Goal: Transaction & Acquisition: Purchase product/service

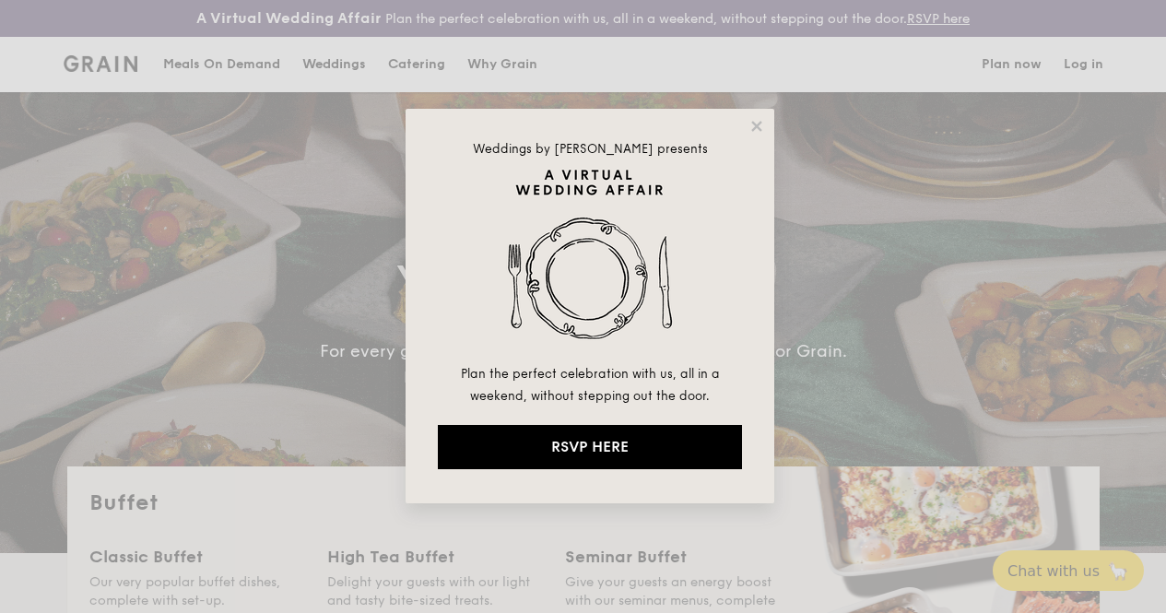
select select
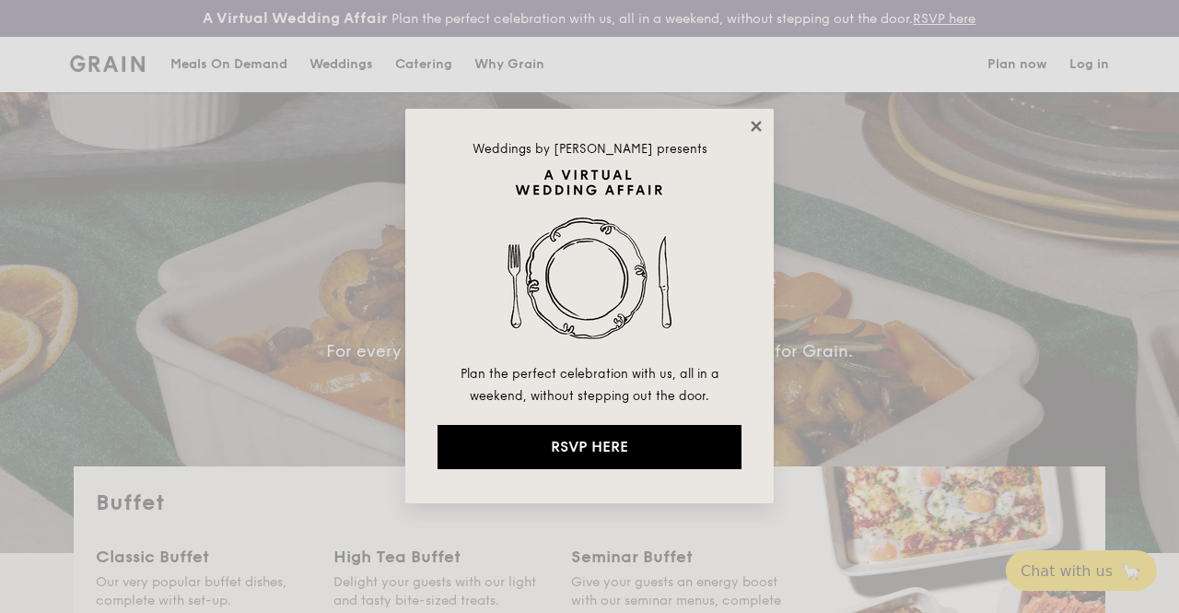
click at [758, 128] on icon at bounding box center [756, 126] width 10 height 10
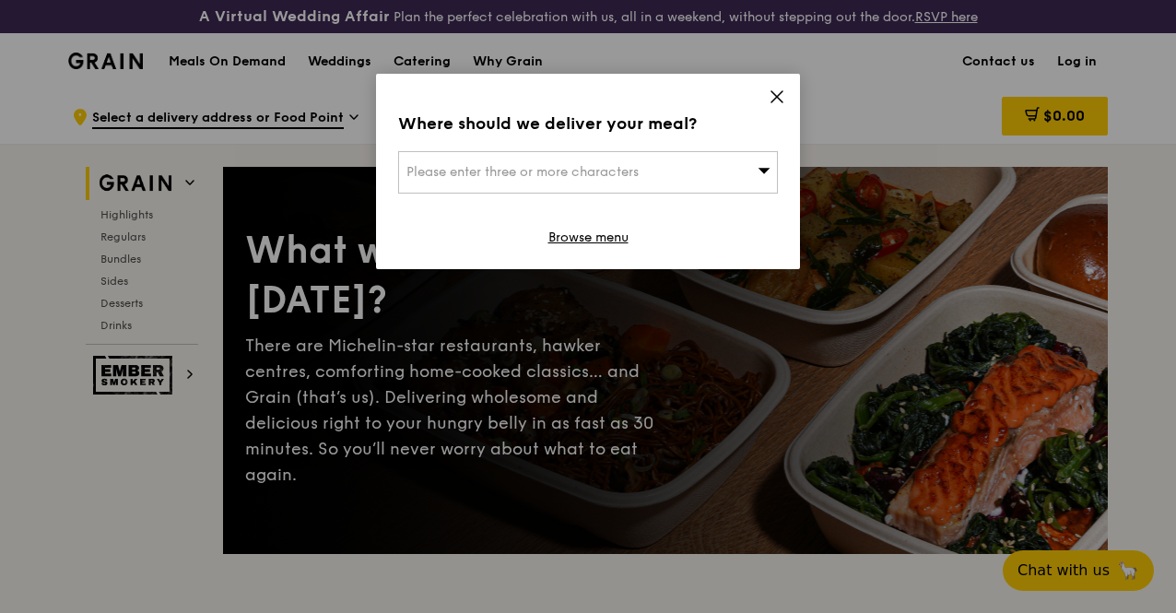
click at [579, 174] on span "Please enter three or more characters" at bounding box center [522, 172] width 232 height 16
type input "555108"
click at [468, 228] on div at bounding box center [588, 238] width 378 height 24
click at [502, 220] on li "[STREET_ADDRESS] 555108" at bounding box center [588, 209] width 378 height 33
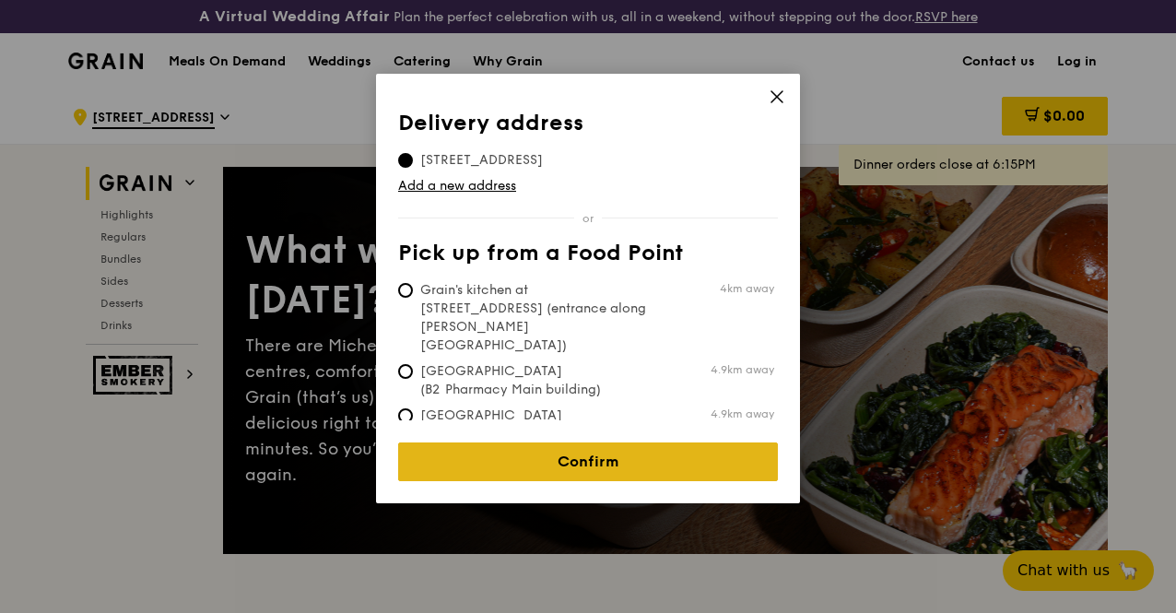
click at [576, 444] on link "Confirm" at bounding box center [588, 461] width 380 height 39
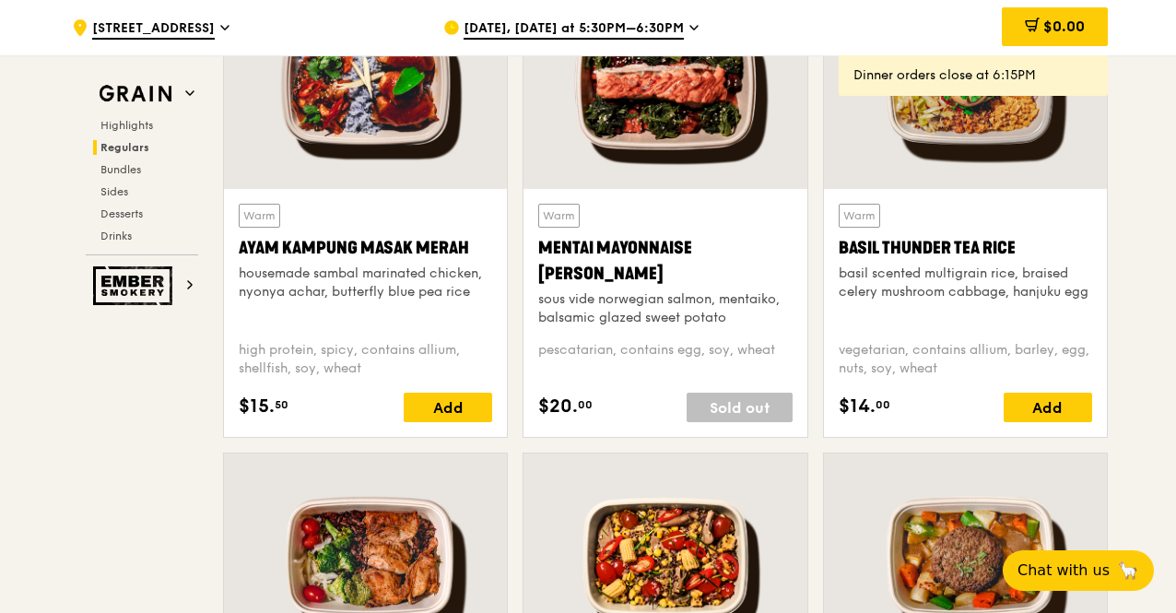
scroll to position [1751, 0]
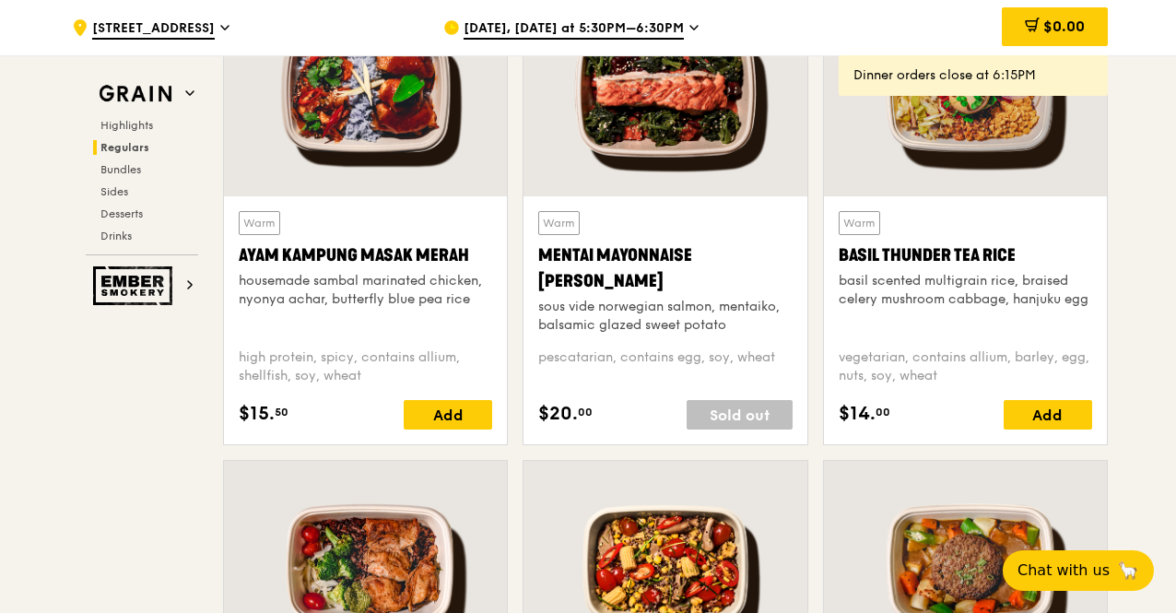
click at [665, 33] on span "[DATE], [DATE] at 5:30PM–6:30PM" at bounding box center [573, 29] width 220 height 20
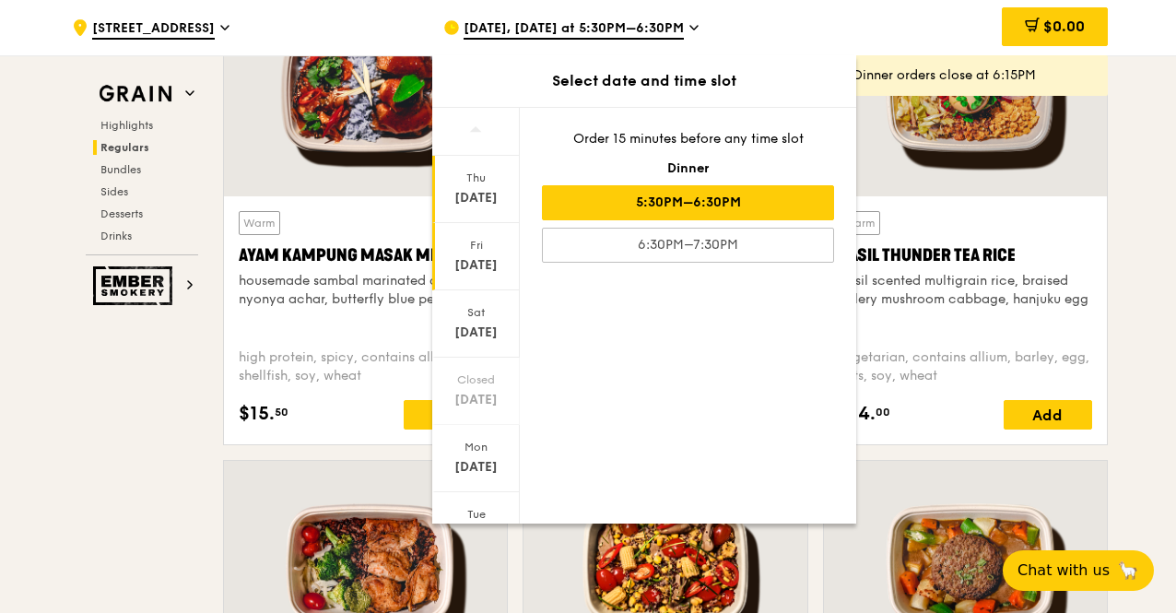
click at [480, 260] on div "[DATE]" at bounding box center [476, 265] width 82 height 18
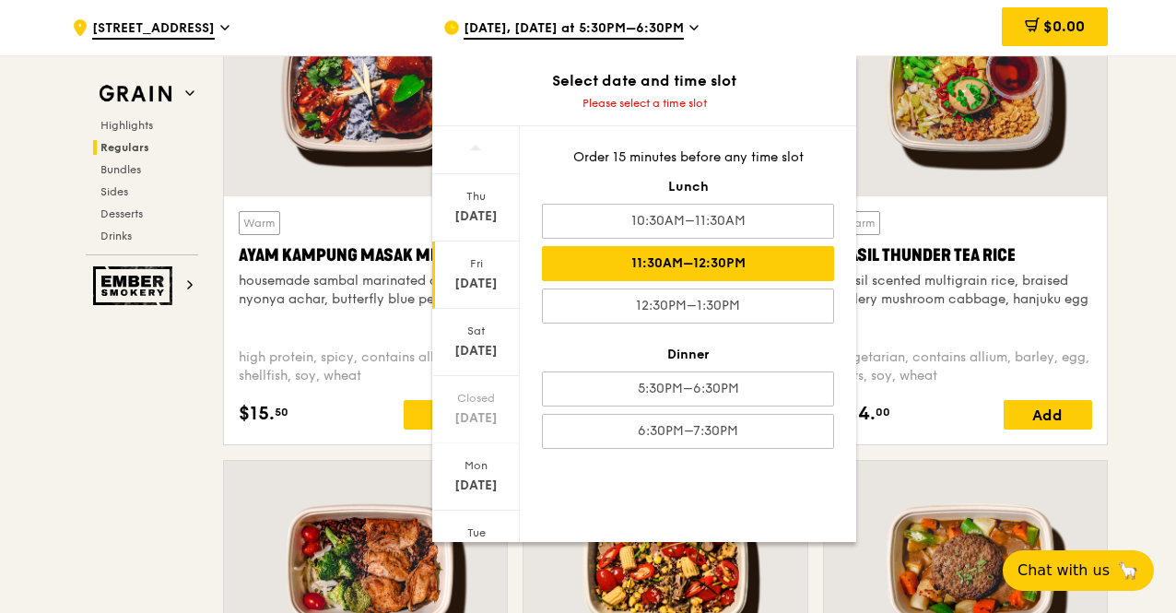
click at [724, 259] on div "11:30AM–12:30PM" at bounding box center [688, 263] width 292 height 35
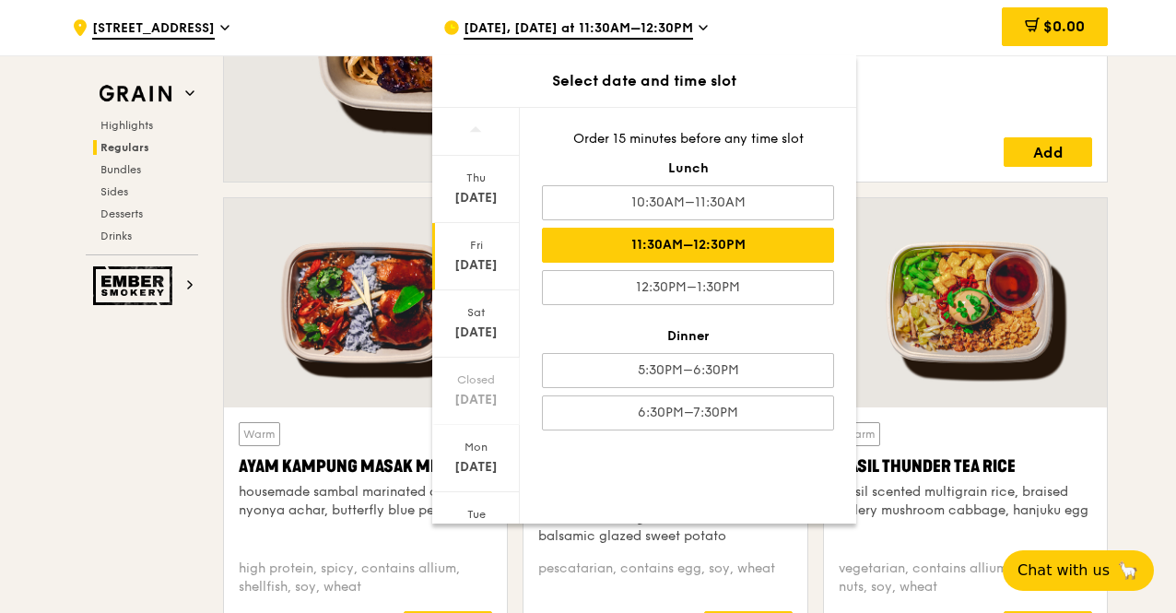
scroll to position [1474, 0]
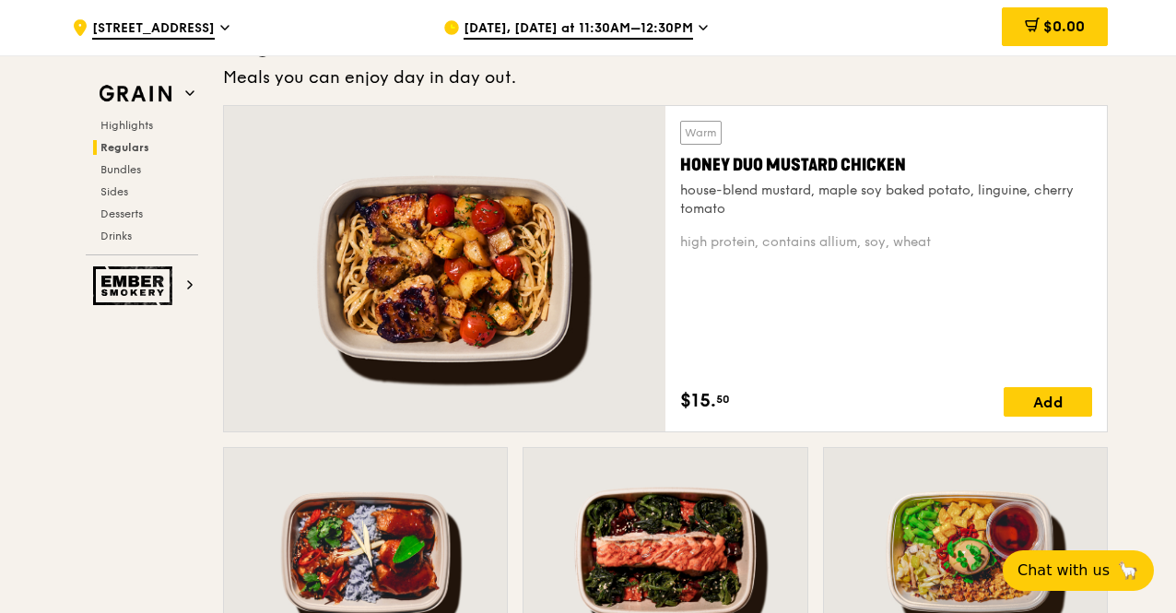
scroll to position [1566, 0]
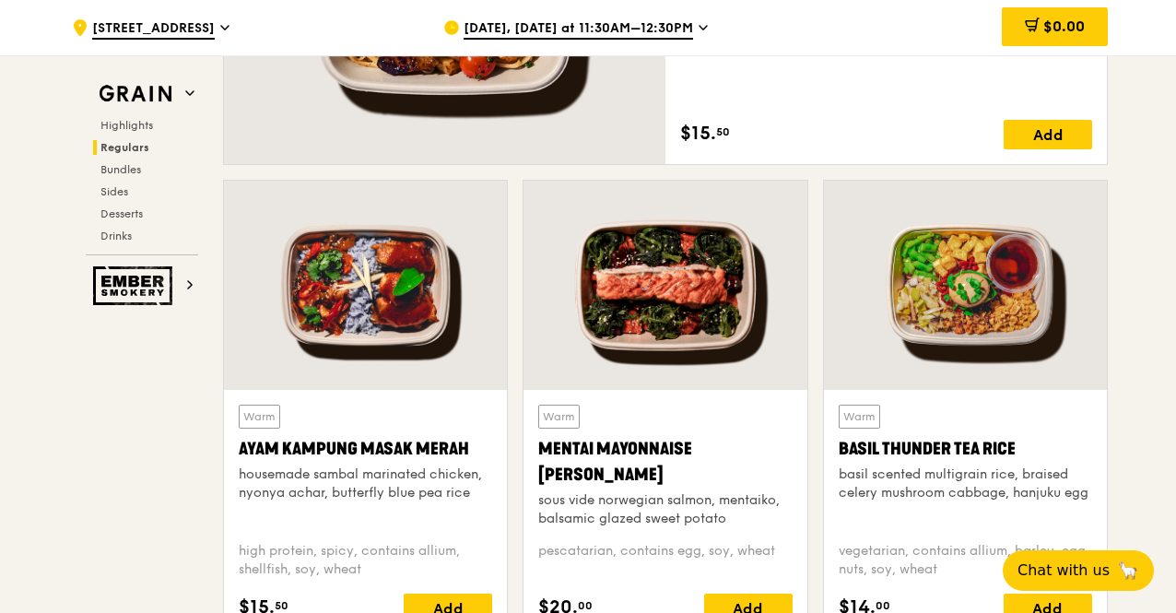
scroll to position [1281, 0]
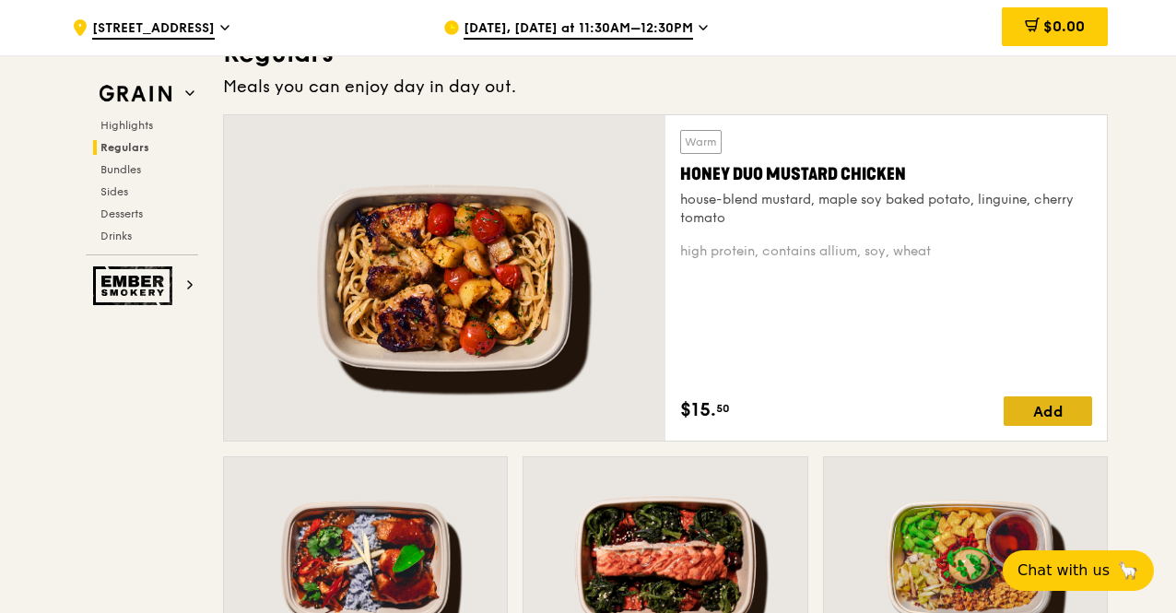
click at [1034, 426] on div "Add" at bounding box center [1047, 410] width 88 height 29
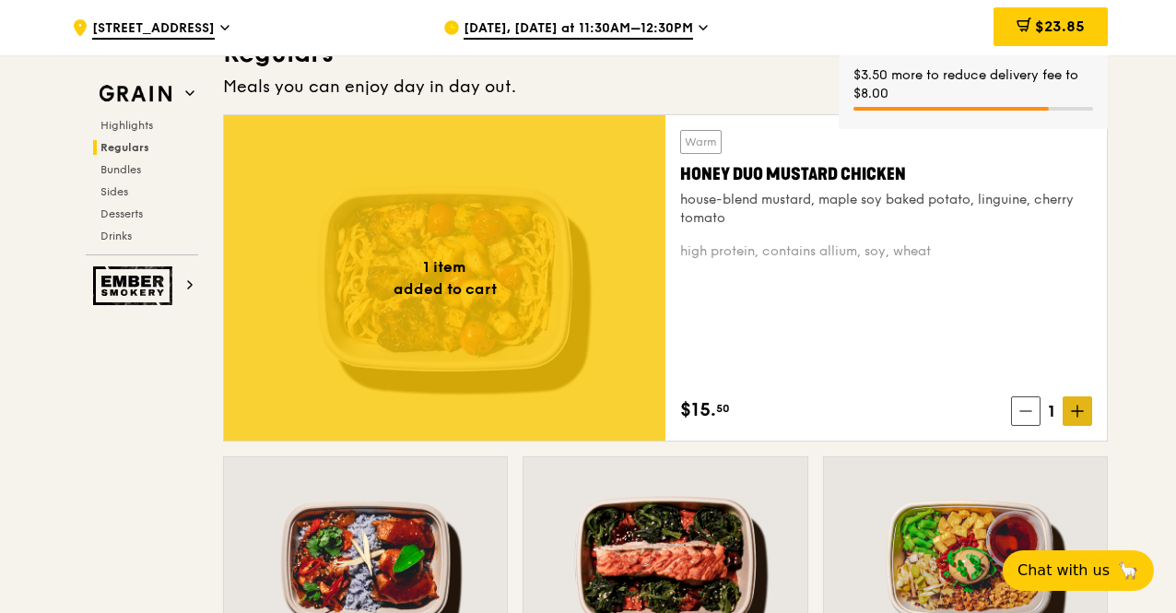
click at [1084, 426] on span at bounding box center [1076, 410] width 29 height 29
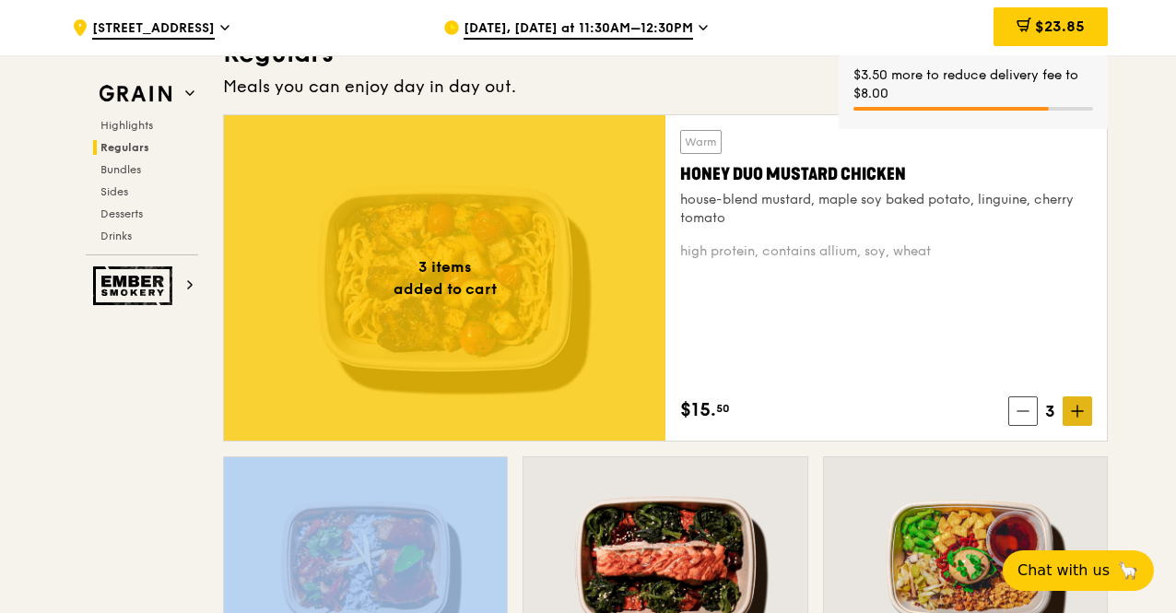
click at [1084, 426] on span at bounding box center [1076, 410] width 29 height 29
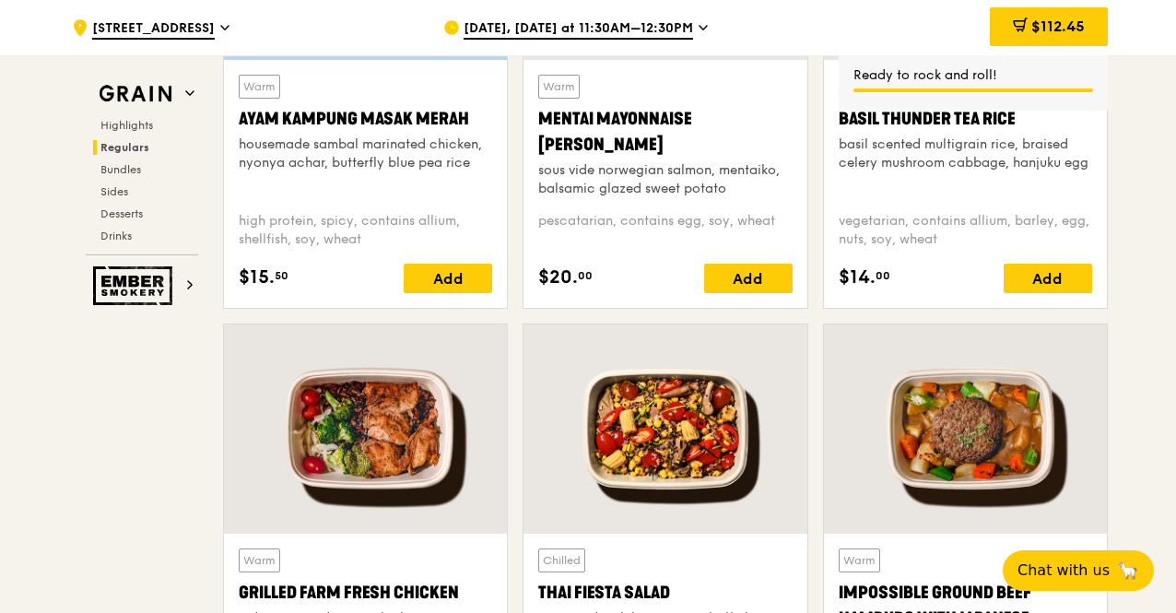
scroll to position [2110, 0]
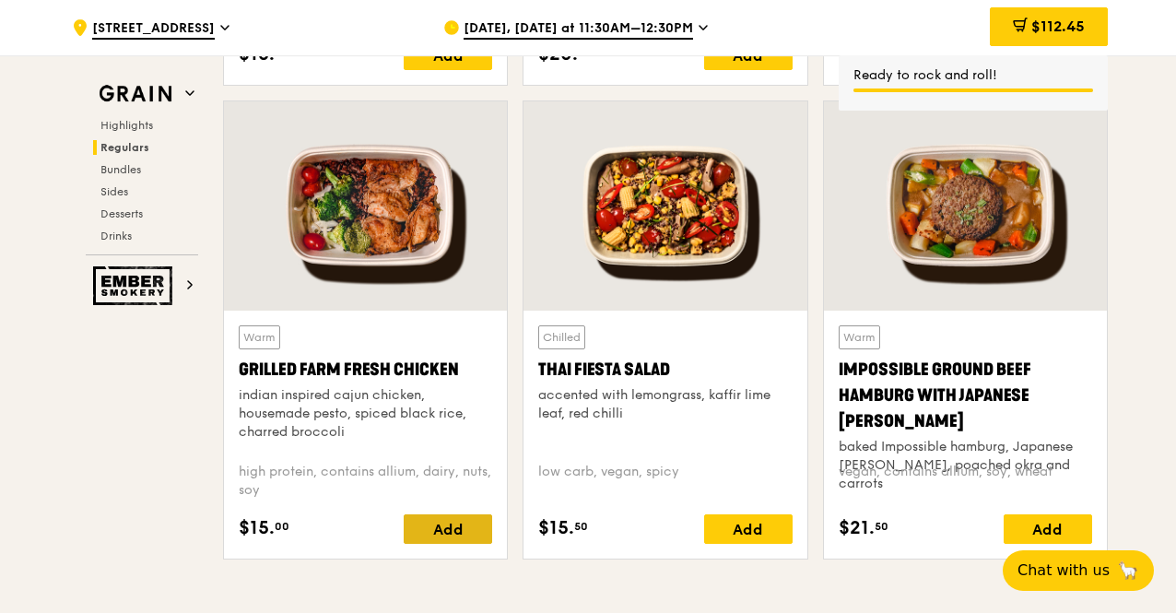
click at [460, 544] on div "Add" at bounding box center [448, 528] width 88 height 29
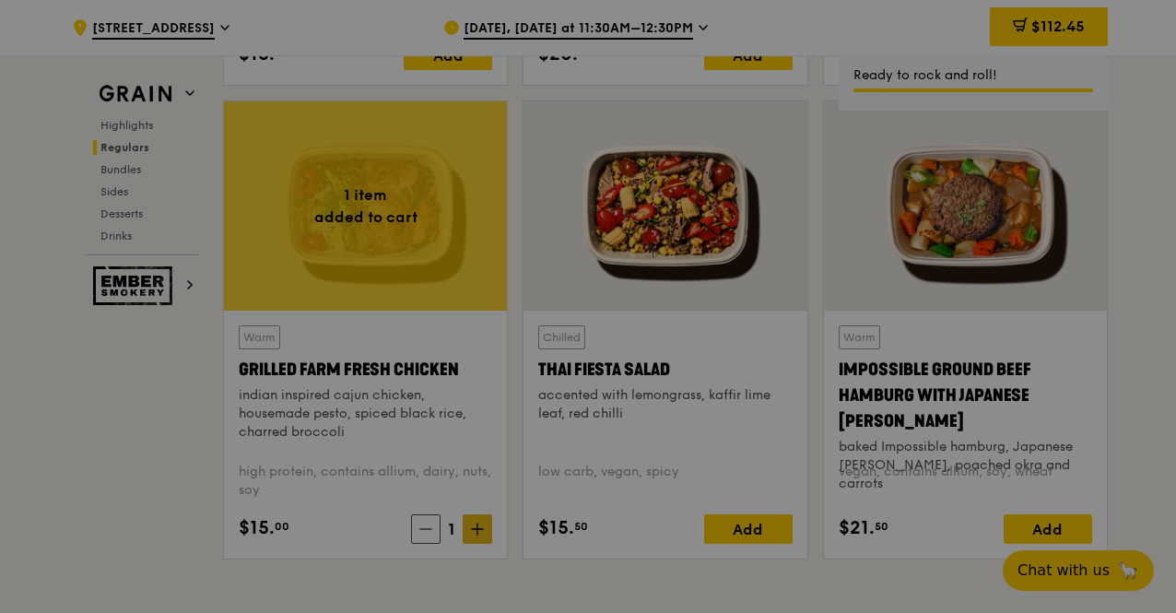
click at [481, 538] on div at bounding box center [588, 306] width 1176 height 613
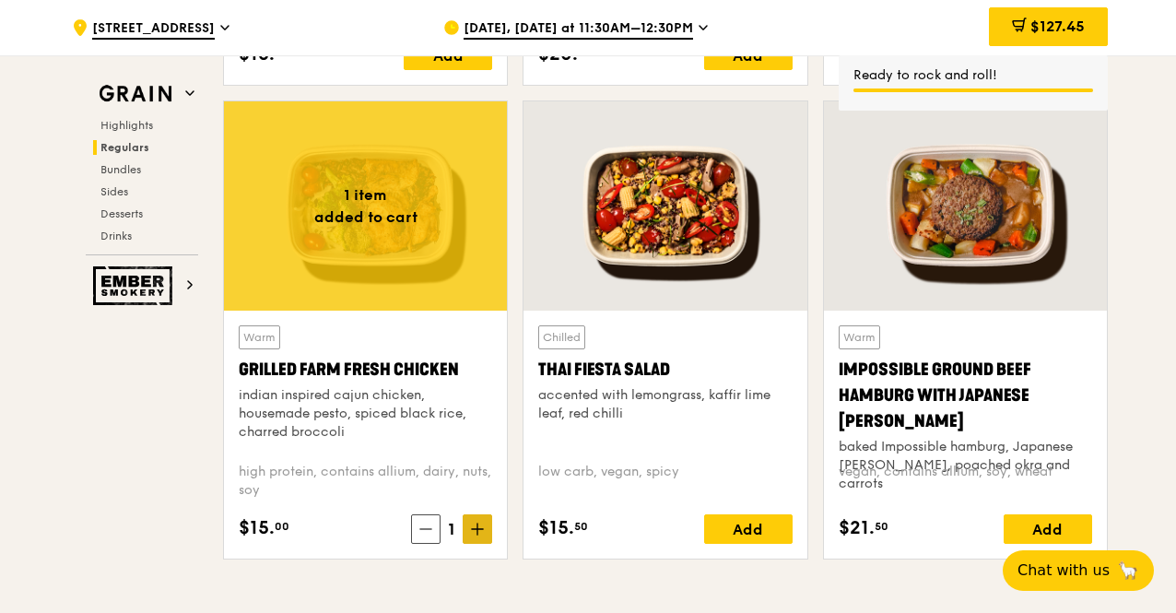
click at [475, 535] on icon at bounding box center [477, 528] width 13 height 13
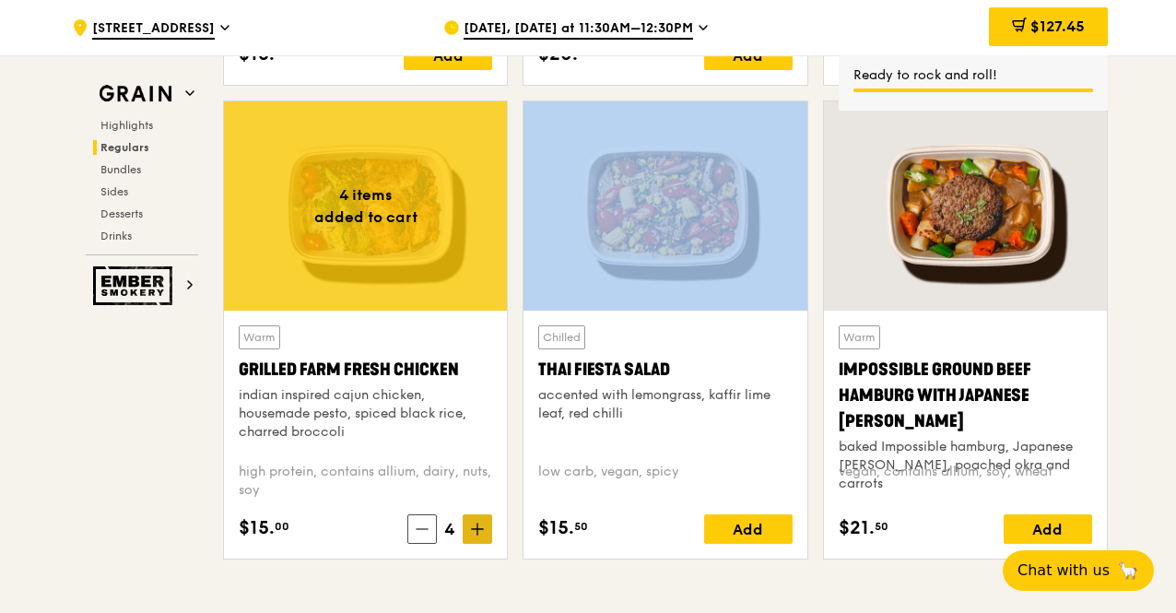
click at [475, 535] on icon at bounding box center [477, 528] width 13 height 13
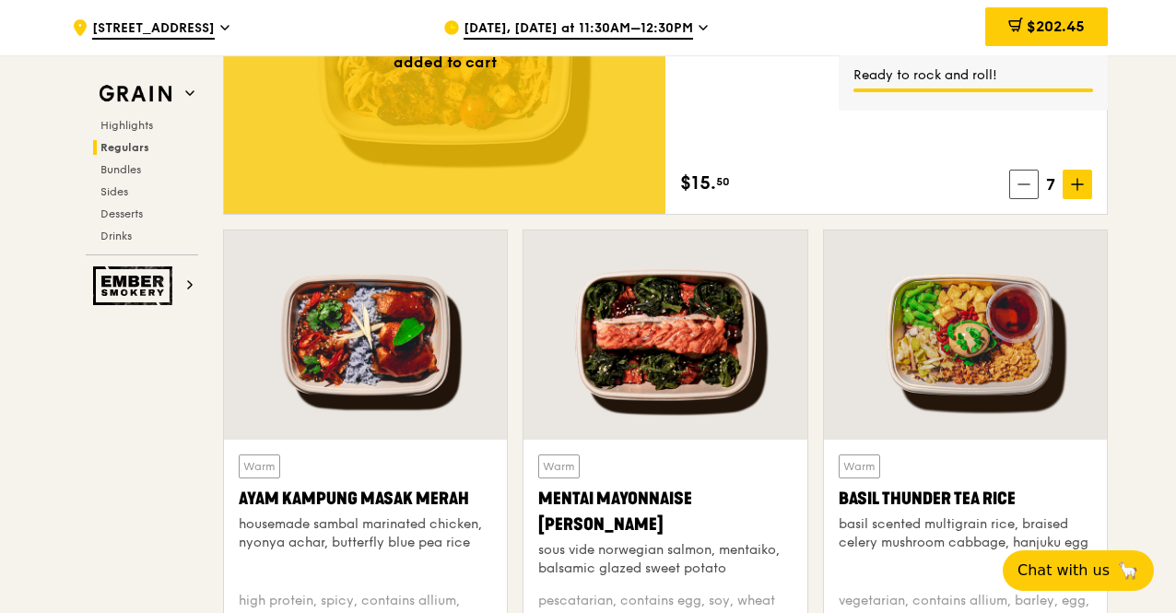
scroll to position [1557, 0]
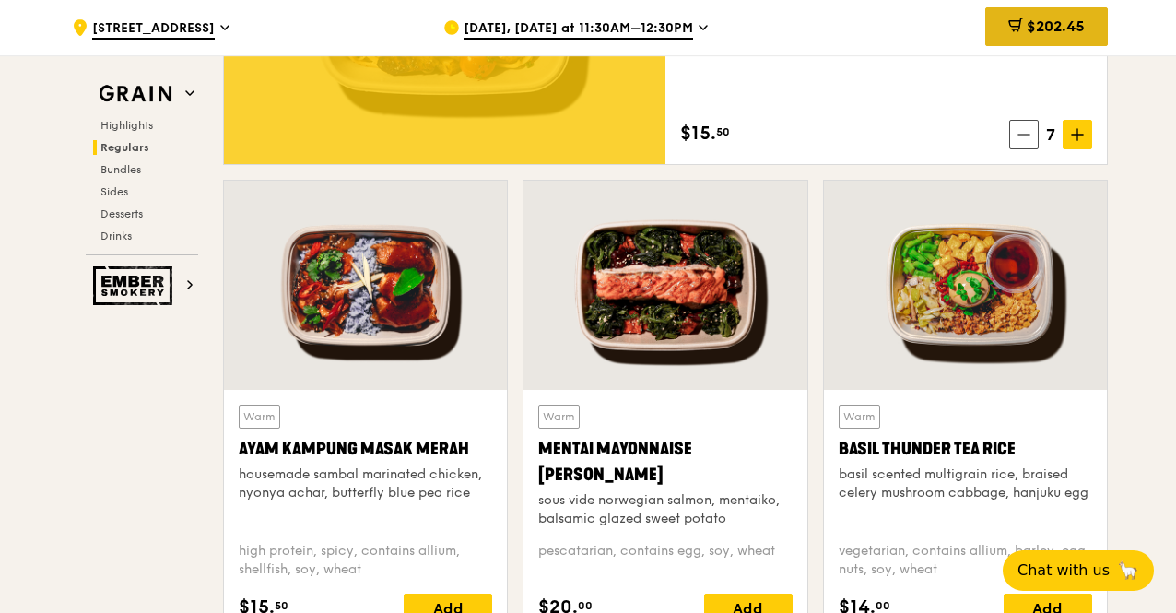
click at [1043, 14] on div "$202.45" at bounding box center [1046, 26] width 123 height 39
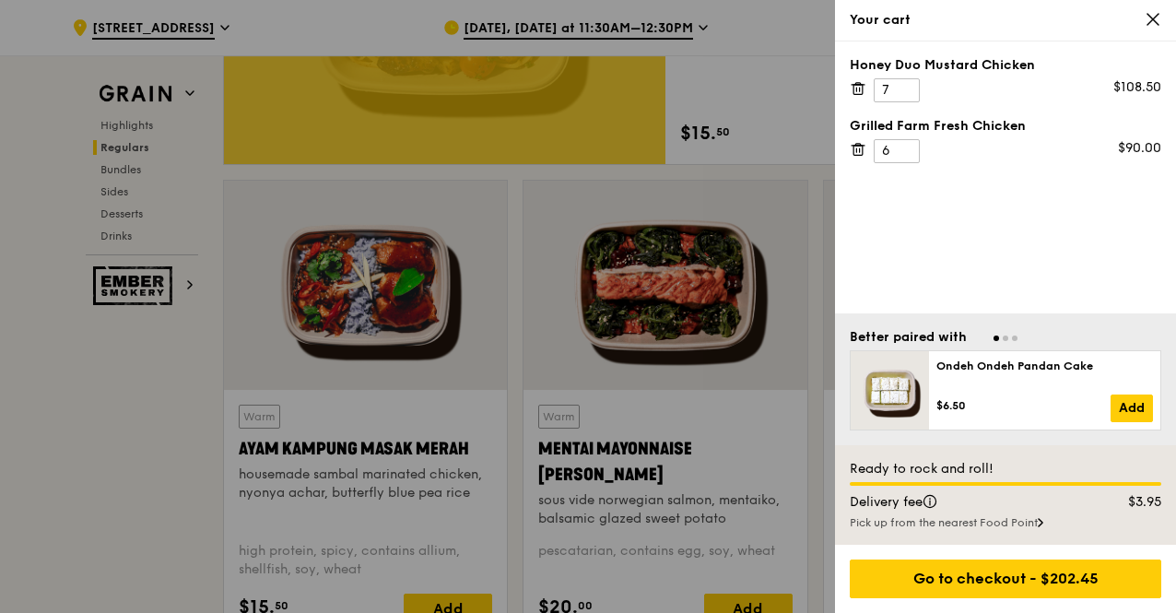
click at [142, 425] on div at bounding box center [588, 306] width 1176 height 613
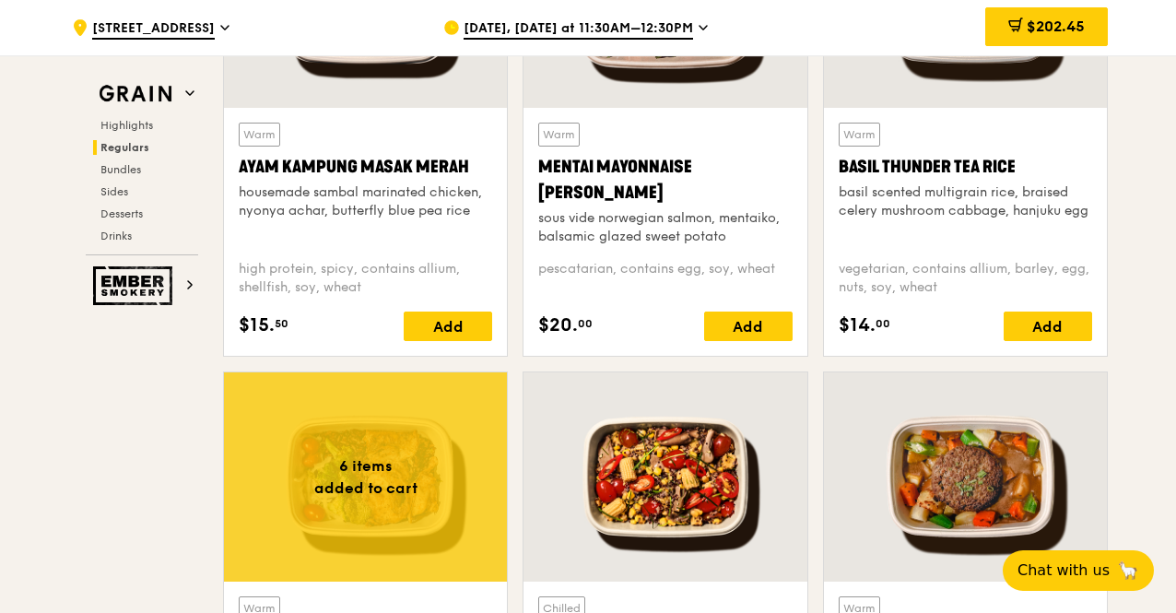
scroll to position [2018, 0]
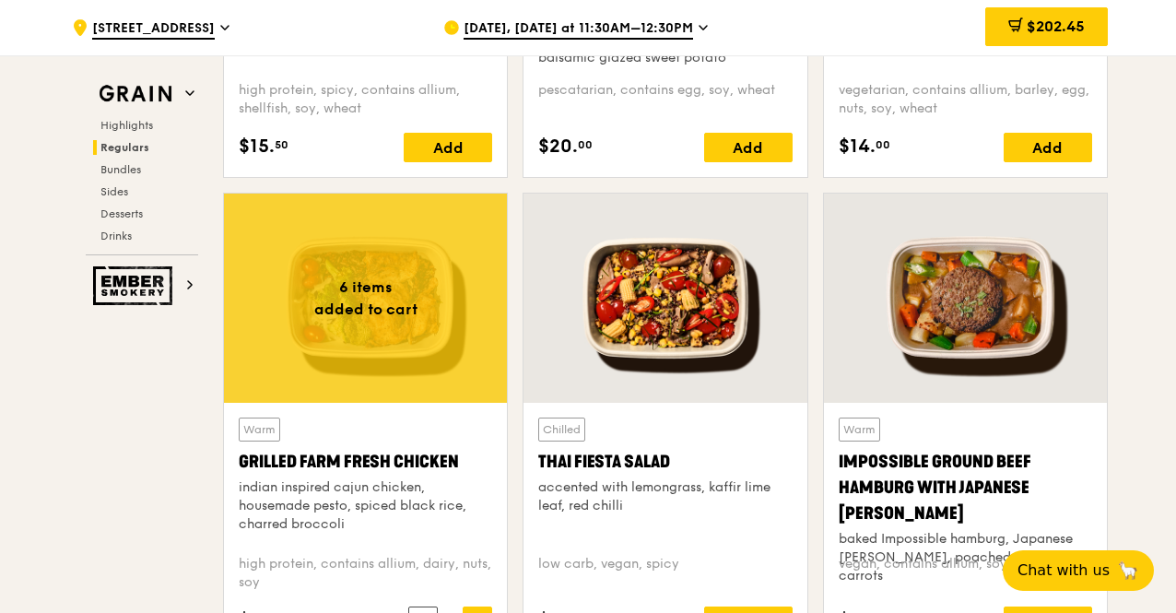
click at [515, 502] on div "Chilled Thai Fiesta Salad accented with lemongrass, kaffir lime leaf, red chill…" at bounding box center [664, 430] width 299 height 474
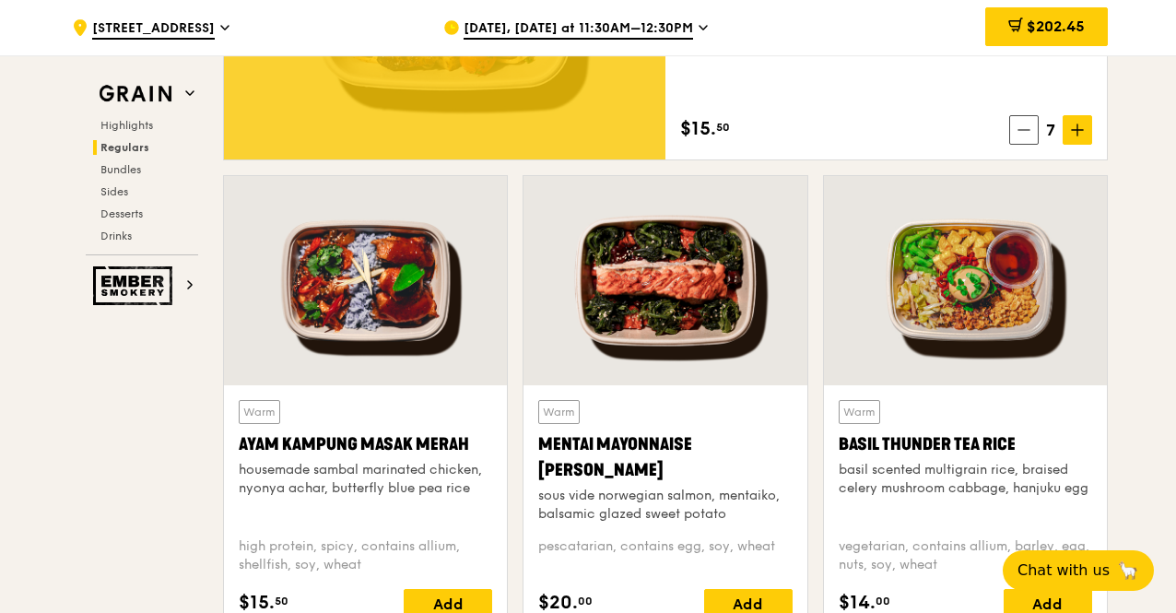
scroll to position [1373, 0]
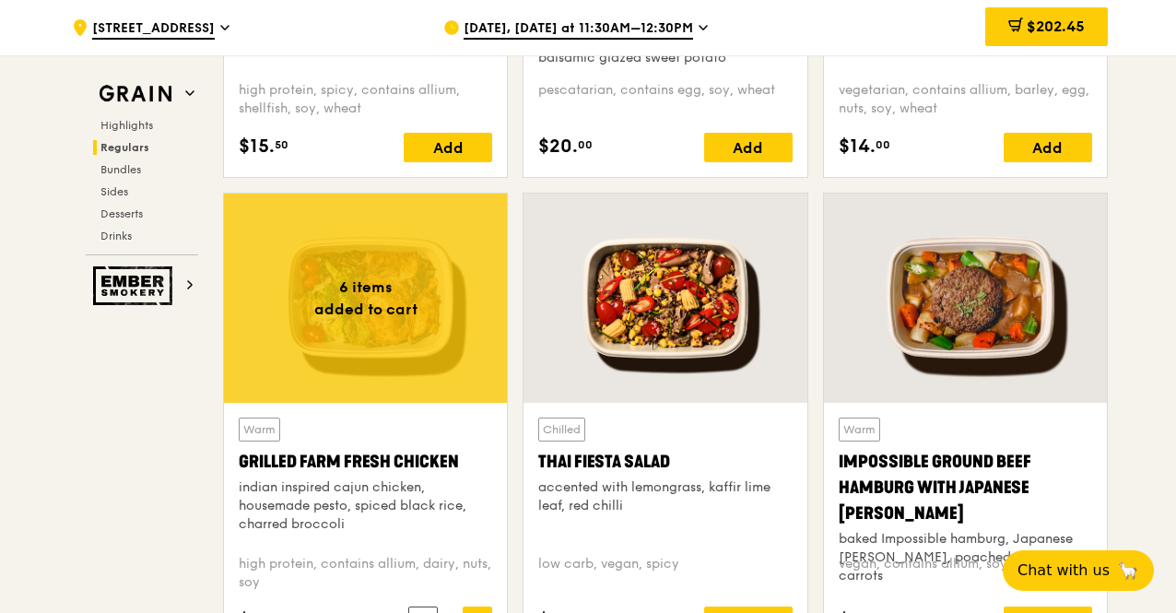
click at [512, 424] on div "6 items added to cart Warm Grilled Farm Fresh Chicken indian inspired cajun chi…" at bounding box center [365, 430] width 299 height 474
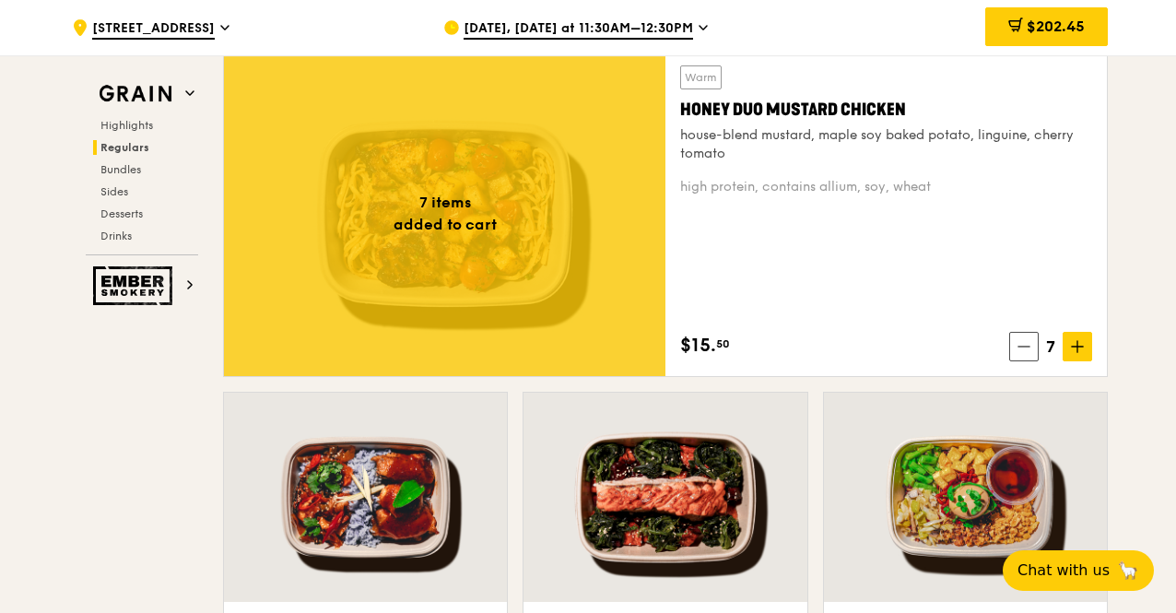
scroll to position [1281, 0]
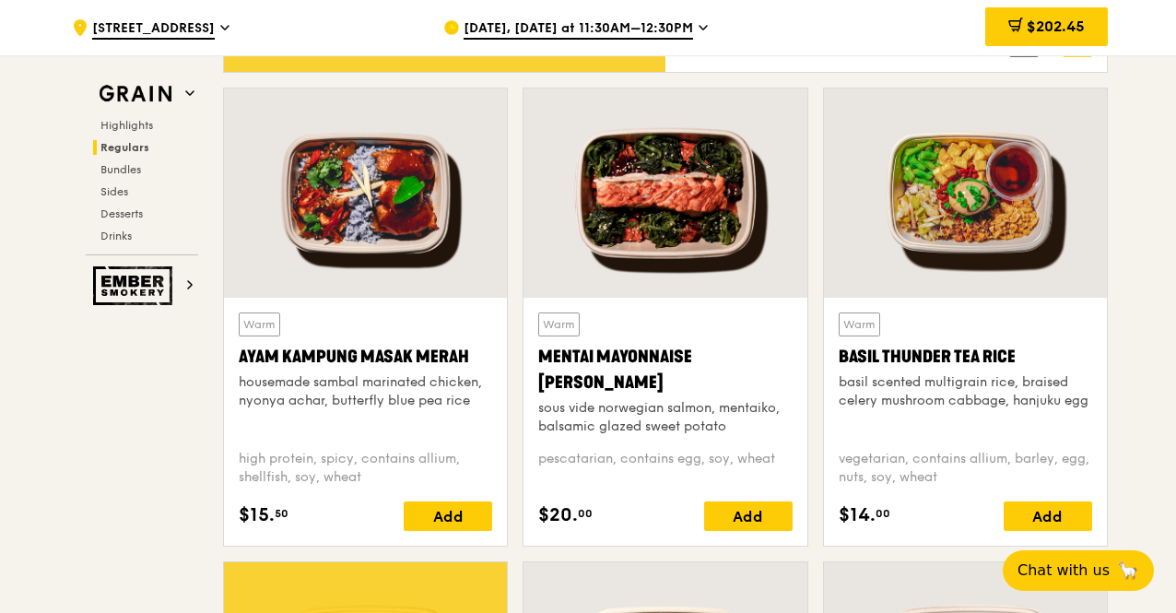
scroll to position [1373, 0]
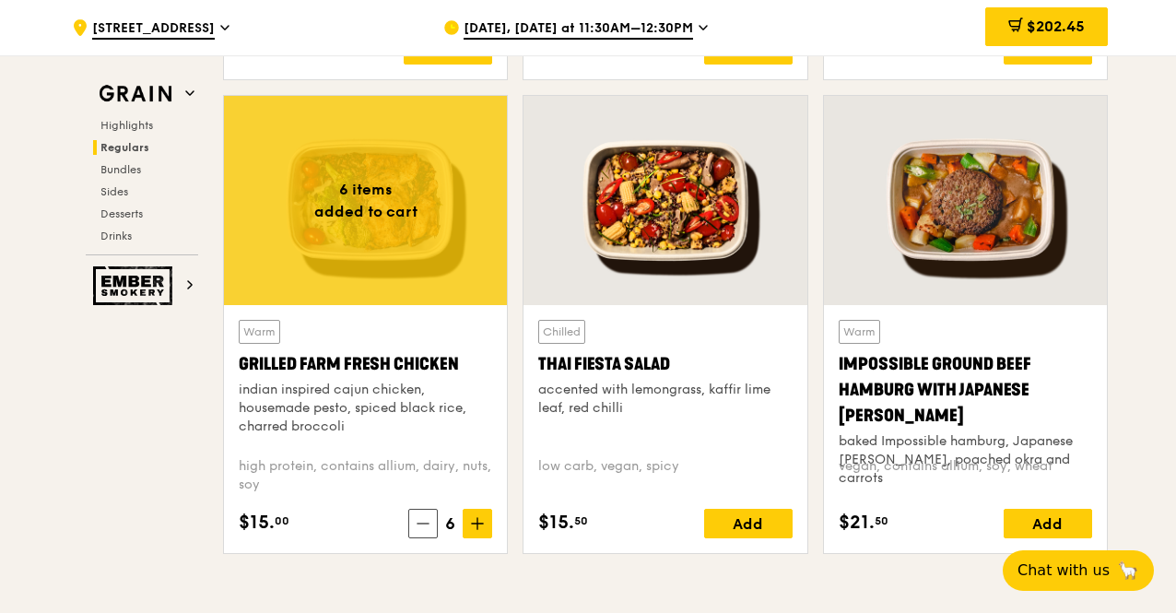
scroll to position [2202, 0]
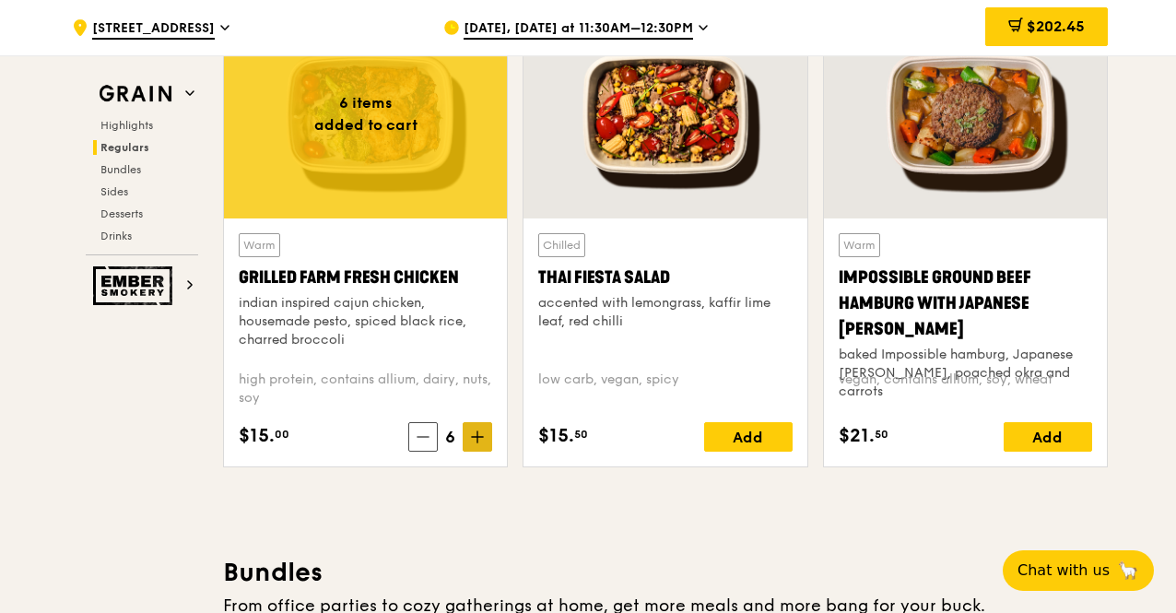
click at [481, 437] on icon at bounding box center [477, 437] width 11 height 0
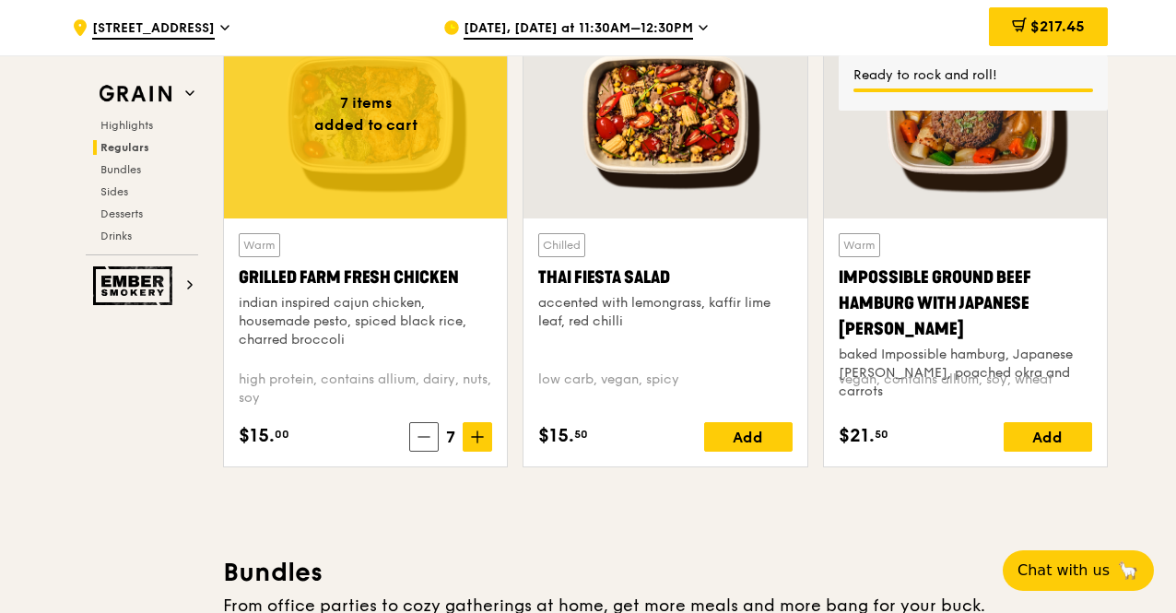
click at [1032, 19] on span "$217.45" at bounding box center [1057, 27] width 54 height 18
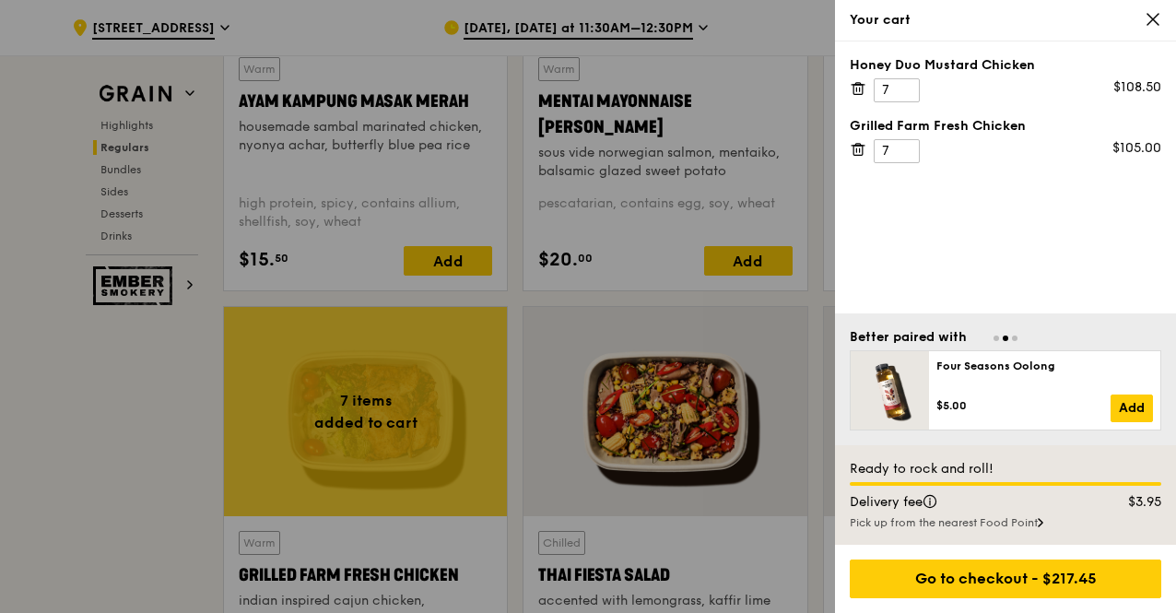
scroll to position [1742, 0]
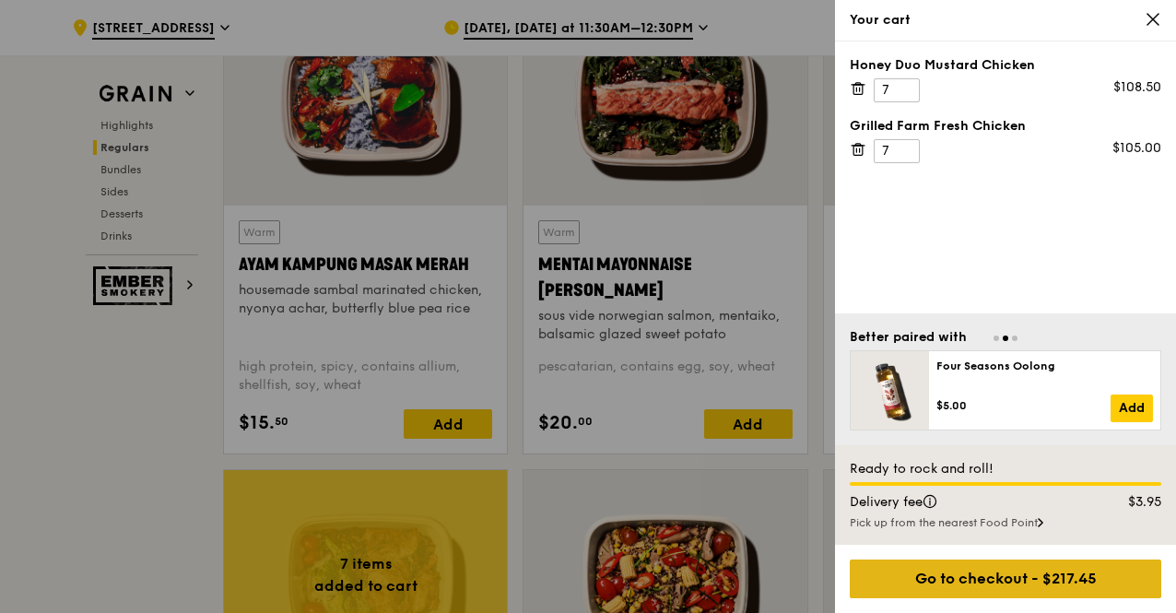
click at [1047, 587] on div "Go to checkout - $217.45" at bounding box center [1005, 578] width 311 height 39
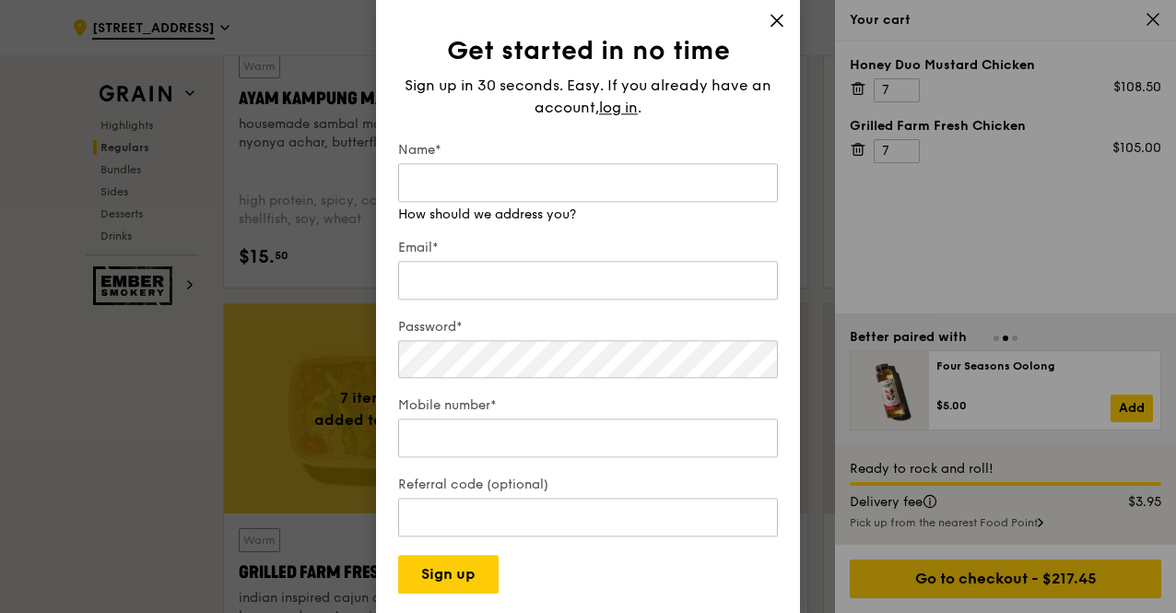
scroll to position [1926, 0]
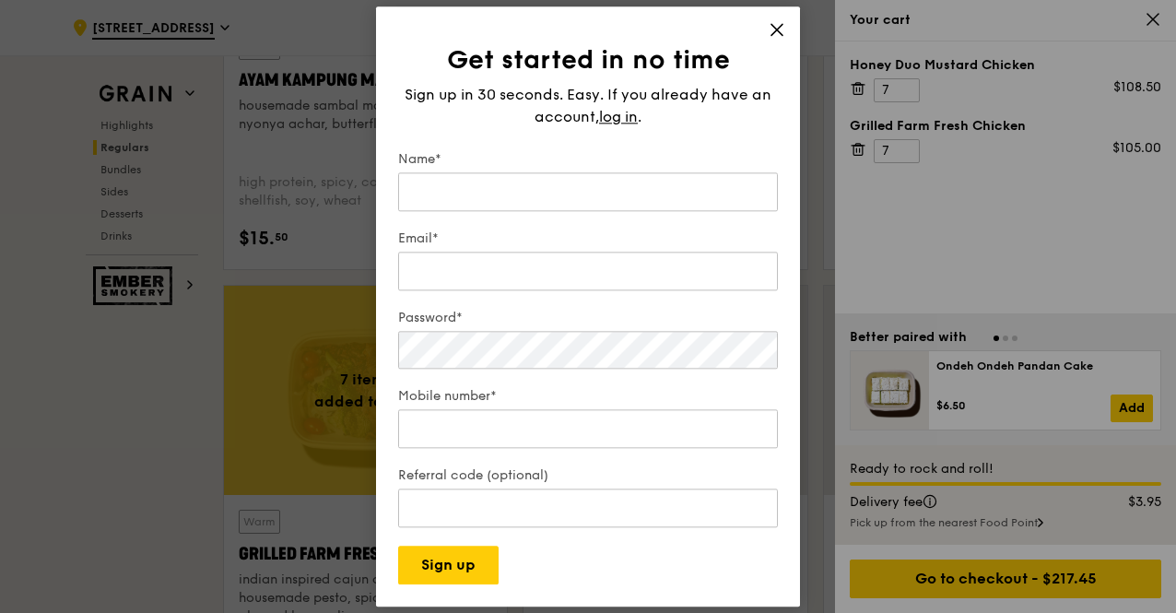
click at [782, 32] on span at bounding box center [777, 32] width 17 height 20
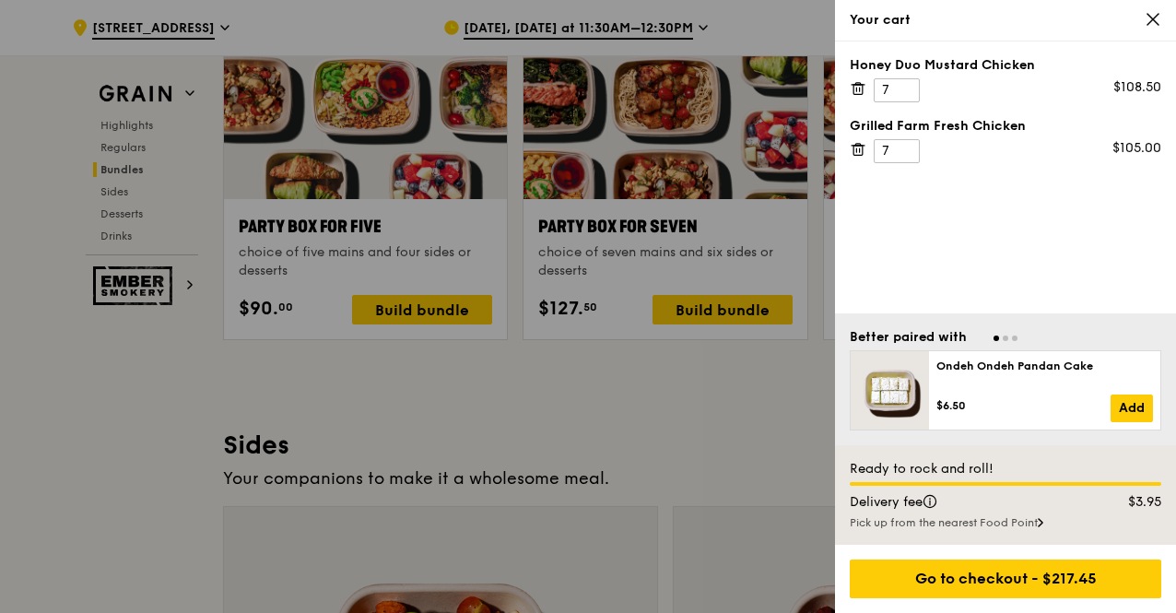
scroll to position [4230, 0]
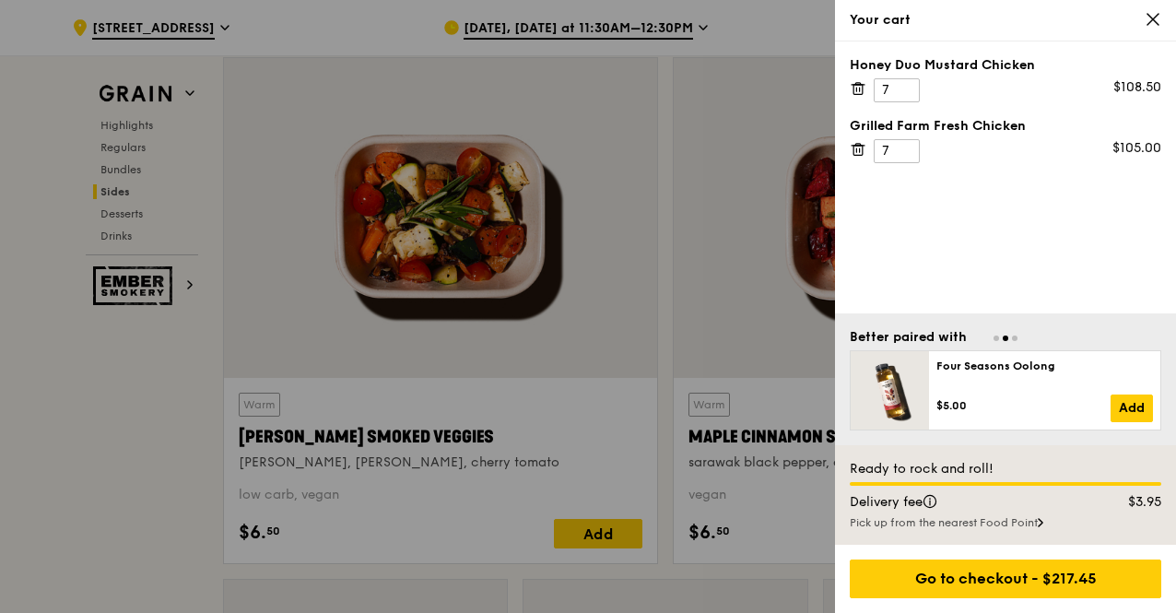
click at [1151, 29] on div "Your cart" at bounding box center [1005, 20] width 311 height 18
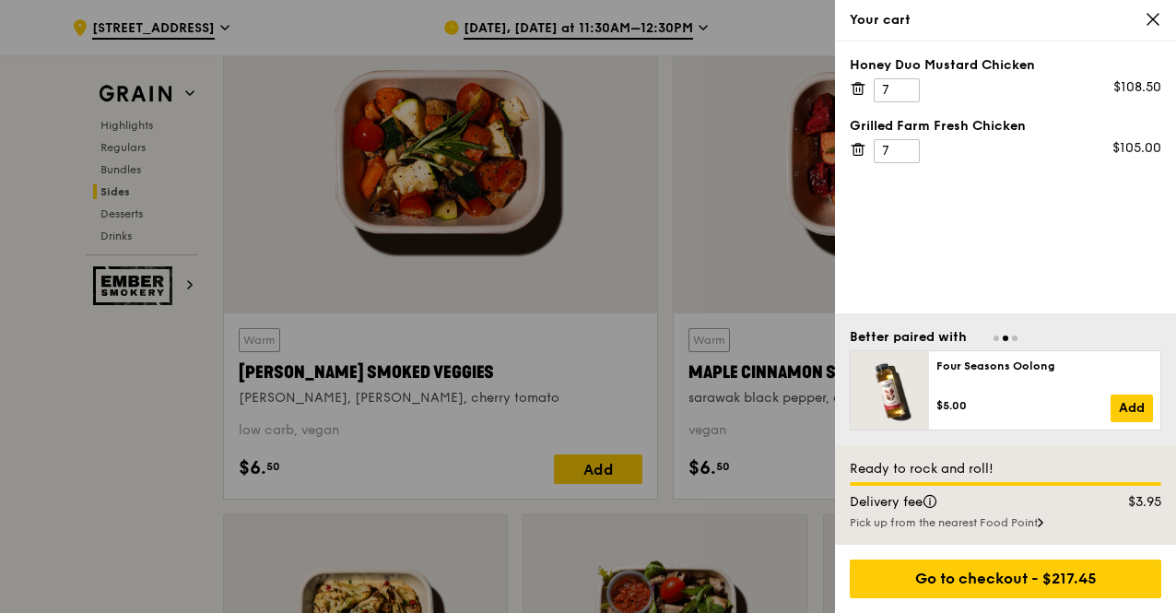
scroll to position [4322, 0]
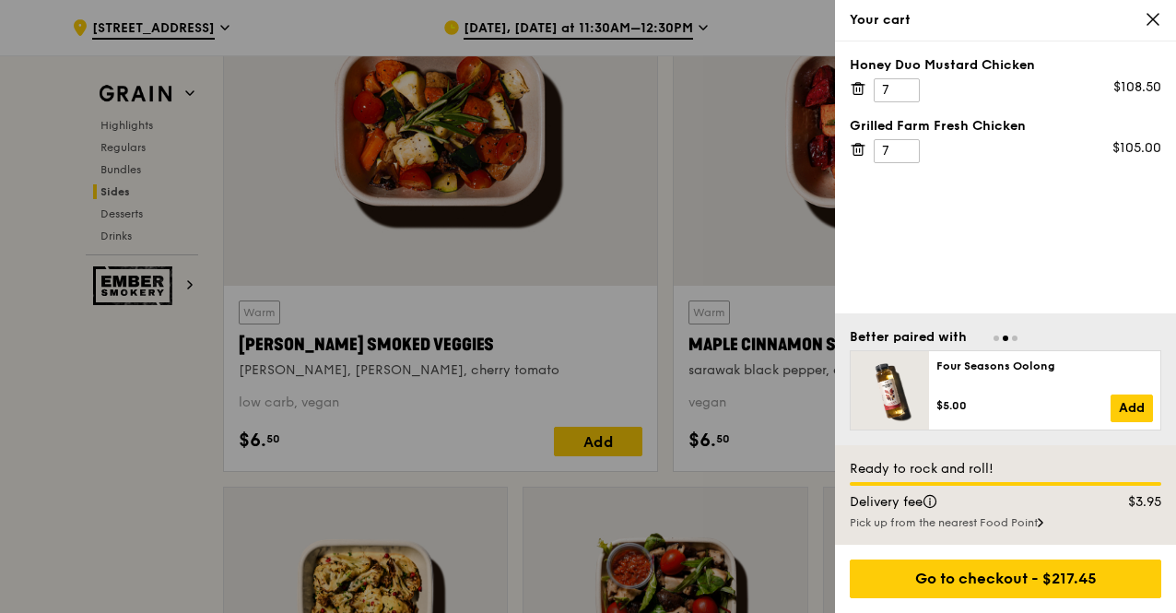
click at [1144, 16] on icon at bounding box center [1152, 19] width 17 height 17
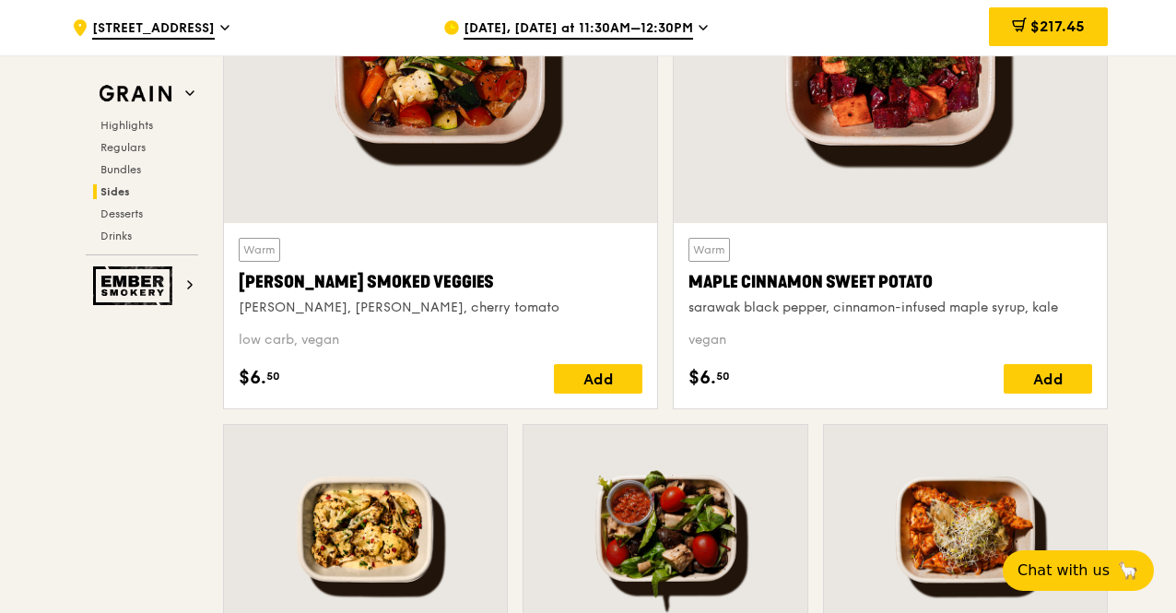
scroll to position [4762, 0]
